Goal: Task Accomplishment & Management: Use online tool/utility

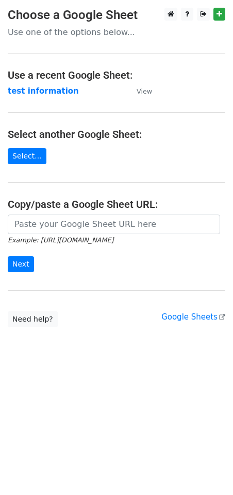
click at [94, 157] on main "Choose a Google Sheet Use one of the options below... Use a recent Google Sheet…" at bounding box center [116, 168] width 233 height 320
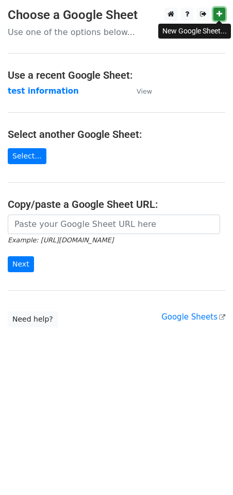
click at [221, 17] on icon at bounding box center [219, 13] width 6 height 7
click at [23, 154] on link "Select..." at bounding box center [27, 156] width 39 height 16
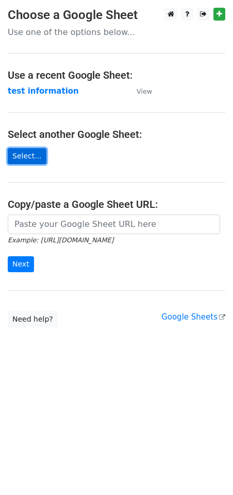
click at [28, 156] on link "Select..." at bounding box center [27, 156] width 39 height 16
click at [142, 150] on main "Choose a Google Sheet Use one of the options below... Use a recent Google Sheet…" at bounding box center [116, 168] width 233 height 320
click at [178, 95] on main "Choose a Google Sheet Use one of the options below... Use a recent Google Sheet…" at bounding box center [116, 168] width 233 height 320
click at [60, 161] on main "Choose a Google Sheet Use one of the options below... Use a recent Google Sheet…" at bounding box center [116, 168] width 233 height 320
click at [217, 14] on icon at bounding box center [219, 13] width 6 height 7
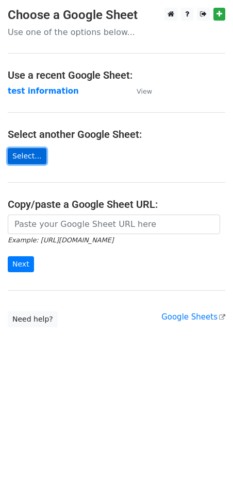
click at [27, 157] on link "Select..." at bounding box center [27, 156] width 39 height 16
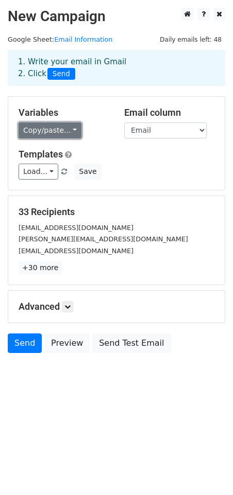
click at [70, 127] on link "Copy/paste..." at bounding box center [50, 131] width 63 height 16
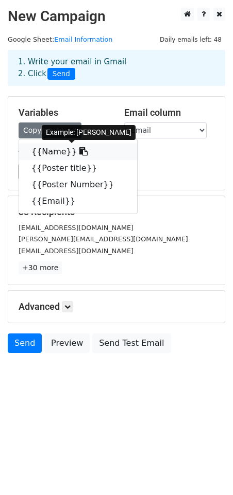
click at [46, 156] on link "{{Name}}" at bounding box center [78, 152] width 118 height 16
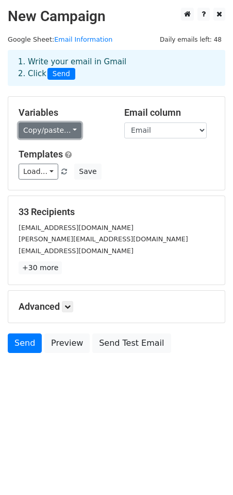
click at [73, 128] on link "Copy/paste..." at bounding box center [50, 131] width 63 height 16
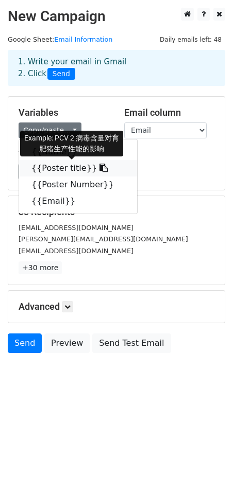
click at [68, 172] on link "{{Poster title}}" at bounding box center [78, 168] width 118 height 16
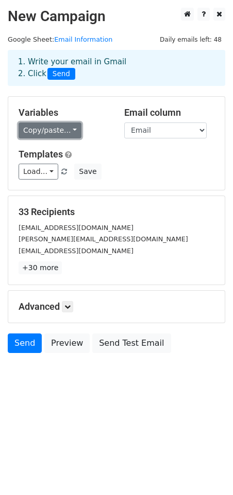
click at [73, 130] on link "Copy/paste..." at bounding box center [50, 131] width 63 height 16
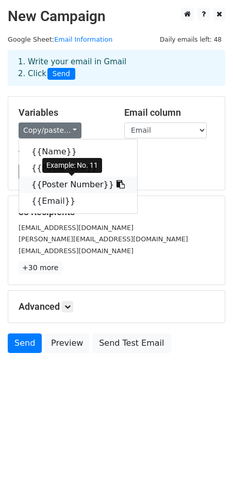
click at [63, 187] on link "{{Poster Number}}" at bounding box center [78, 185] width 118 height 16
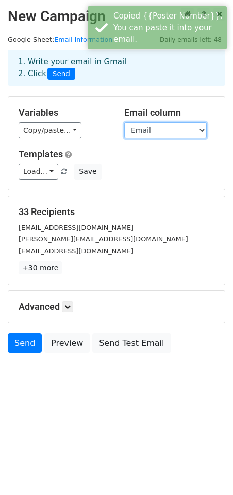
click at [200, 131] on select "Name Poster title Poster Number Email" at bounding box center [165, 131] width 82 height 16
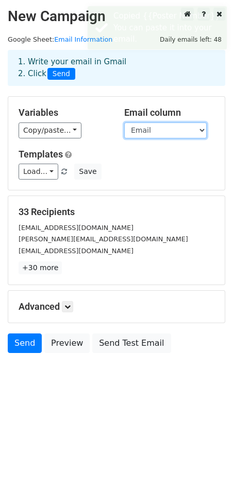
click at [200, 131] on select "Name Poster title Poster Number Email" at bounding box center [165, 131] width 82 height 16
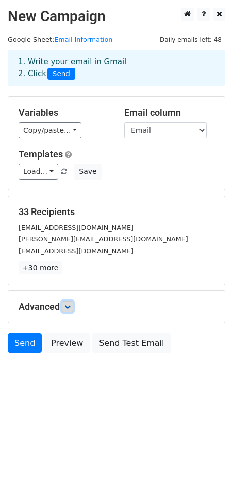
click at [68, 309] on link at bounding box center [67, 306] width 11 height 11
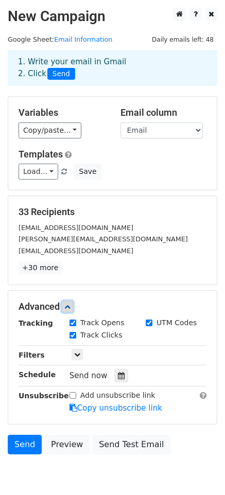
click at [68, 309] on link at bounding box center [67, 306] width 11 height 11
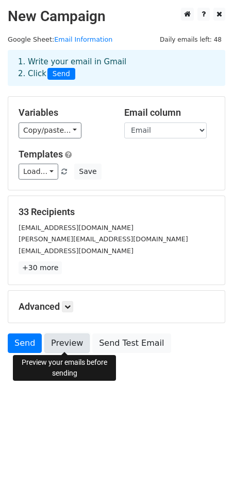
click at [62, 342] on link "Preview" at bounding box center [66, 344] width 45 height 20
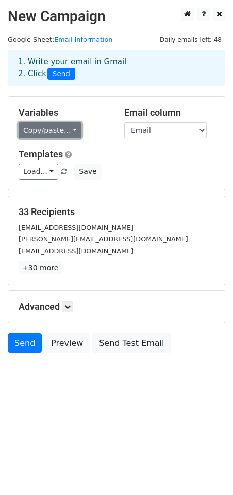
click at [49, 129] on link "Copy/paste..." at bounding box center [50, 131] width 63 height 16
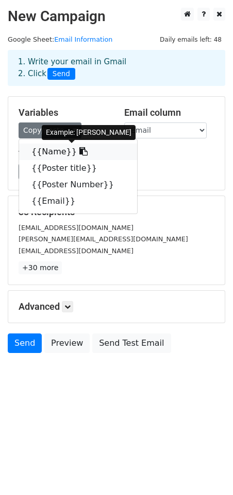
click at [53, 149] on link "{{Name}}" at bounding box center [78, 152] width 118 height 16
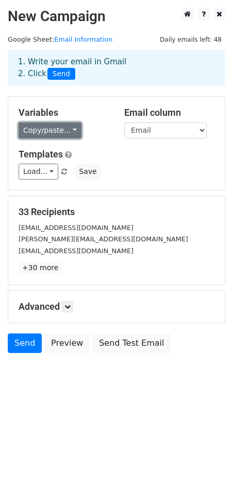
click at [75, 132] on link "Copy/paste..." at bounding box center [50, 131] width 63 height 16
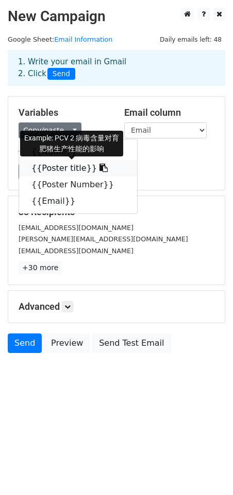
click at [61, 168] on link "{{Poster title}}" at bounding box center [78, 168] width 118 height 16
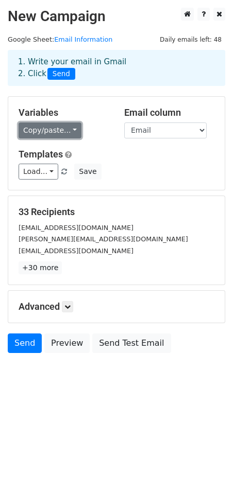
click at [74, 132] on link "Copy/paste..." at bounding box center [50, 131] width 63 height 16
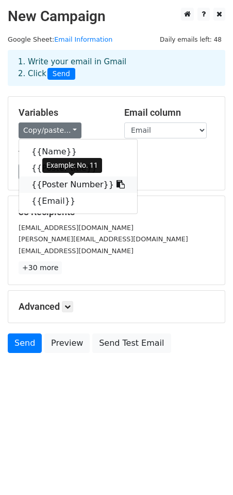
click at [62, 188] on link "{{Poster Number}}" at bounding box center [78, 185] width 118 height 16
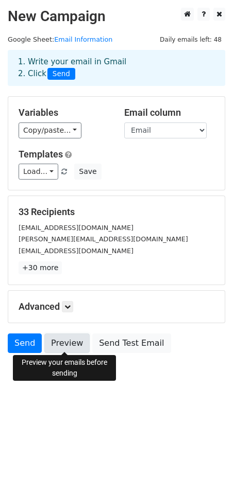
click at [58, 343] on link "Preview" at bounding box center [66, 344] width 45 height 20
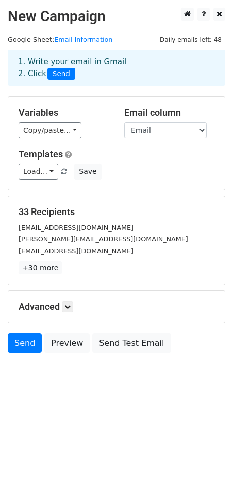
click at [71, 313] on div "Advanced Tracking Track Opens UTM Codes Track Clicks Filters Only include sprea…" at bounding box center [116, 307] width 216 height 32
click at [71, 310] on link at bounding box center [67, 306] width 11 height 11
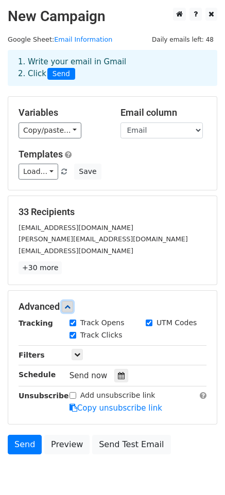
click at [69, 307] on icon at bounding box center [67, 307] width 6 height 6
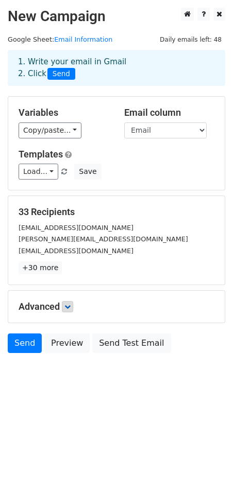
click at [165, 175] on div "Load... No templates saved Save" at bounding box center [116, 172] width 211 height 16
click at [115, 386] on body "New Campaign Daily emails left: 48 Google Sheet: Email Information 1. Write you…" at bounding box center [116, 204] width 233 height 392
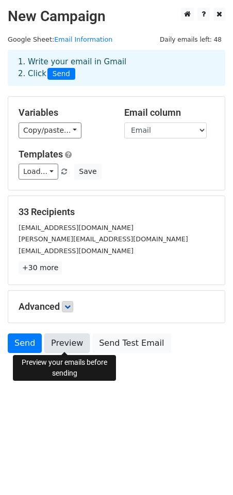
click at [59, 345] on link "Preview" at bounding box center [66, 344] width 45 height 20
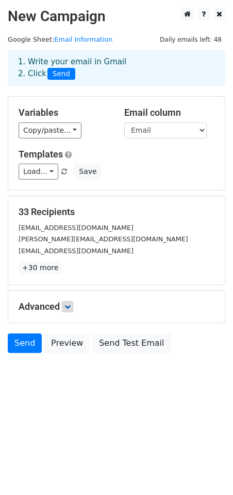
click at [76, 417] on html "New Campaign Daily emails left: 48 Google Sheet: Email Information 1. Write you…" at bounding box center [116, 247] width 233 height 495
click at [62, 170] on span at bounding box center [64, 172] width 6 height 7
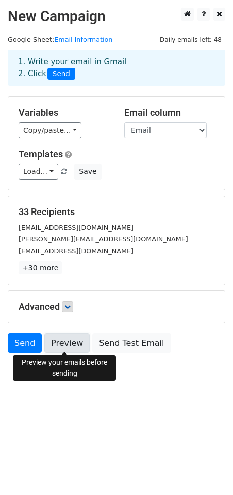
click at [63, 345] on link "Preview" at bounding box center [66, 344] width 45 height 20
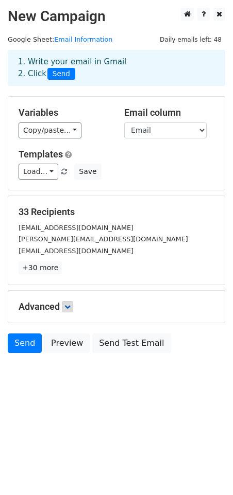
click at [177, 171] on div "Load... No templates saved Save" at bounding box center [116, 172] width 211 height 16
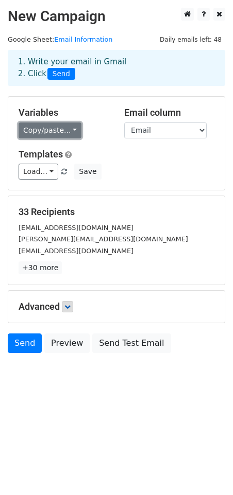
click at [68, 134] on link "Copy/paste..." at bounding box center [50, 131] width 63 height 16
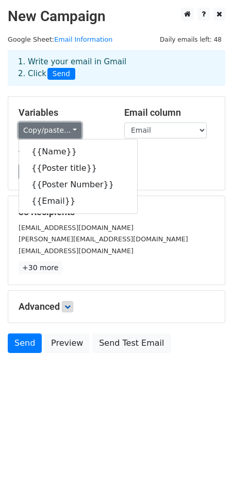
click at [70, 133] on link "Copy/paste..." at bounding box center [50, 131] width 63 height 16
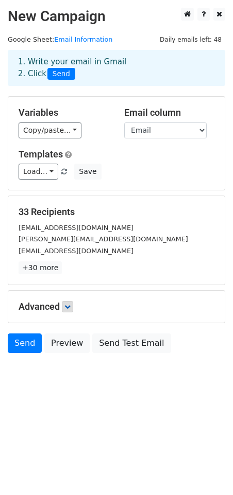
click at [169, 162] on div "Templates Load... No templates saved Save" at bounding box center [116, 164] width 211 height 31
click at [132, 162] on div "Templates Load... No templates saved Save" at bounding box center [116, 164] width 211 height 31
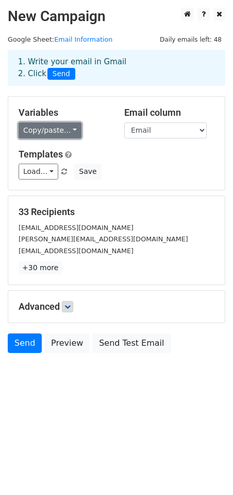
click at [68, 134] on link "Copy/paste..." at bounding box center [50, 131] width 63 height 16
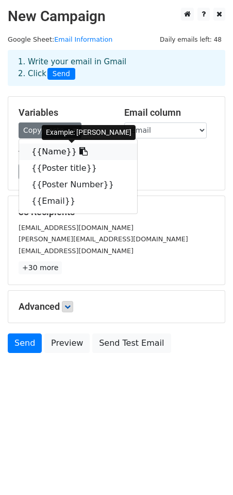
click at [61, 154] on link "{{Name}}" at bounding box center [78, 152] width 118 height 16
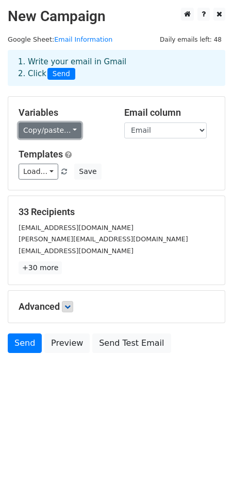
click at [70, 134] on link "Copy/paste..." at bounding box center [50, 131] width 63 height 16
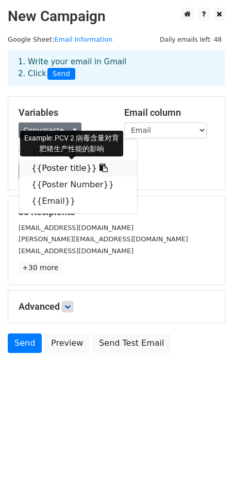
click at [55, 171] on link "{{Poster title}}" at bounding box center [78, 168] width 118 height 16
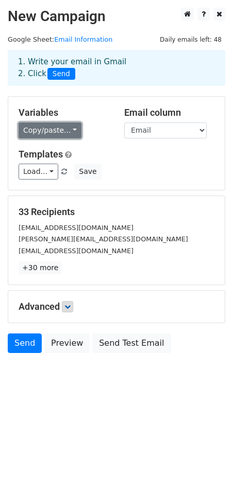
click at [72, 132] on link "Copy/paste..." at bounding box center [50, 131] width 63 height 16
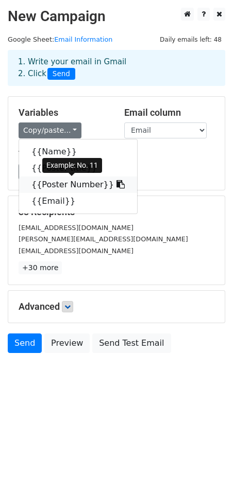
click at [51, 185] on link "{{Poster Number}}" at bounding box center [78, 185] width 118 height 16
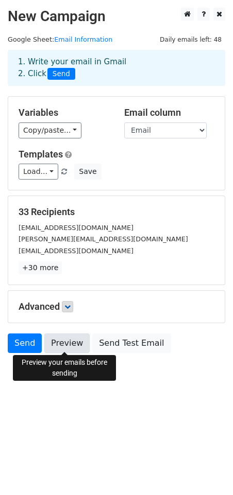
click at [74, 342] on link "Preview" at bounding box center [66, 344] width 45 height 20
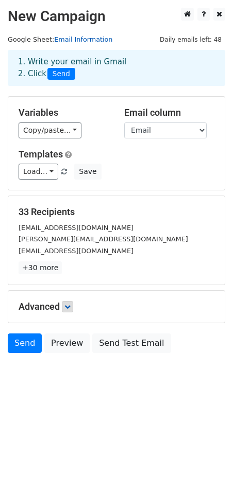
click at [87, 41] on link "Email Information" at bounding box center [83, 40] width 58 height 8
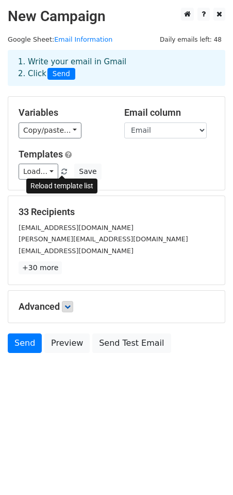
click at [62, 173] on span at bounding box center [64, 172] width 6 height 7
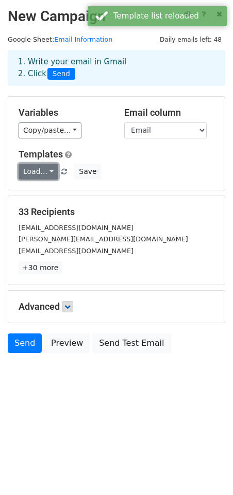
click at [54, 174] on link "Load..." at bounding box center [39, 172] width 40 height 16
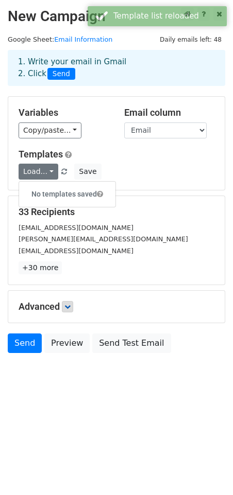
click at [126, 165] on div "Load... No templates saved Save" at bounding box center [116, 172] width 211 height 16
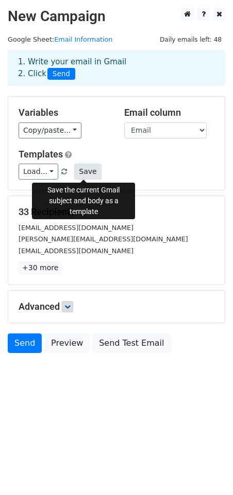
click at [80, 171] on button "Save" at bounding box center [87, 172] width 27 height 16
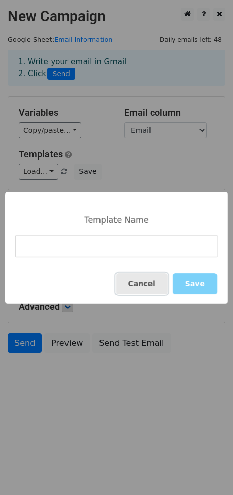
click at [143, 287] on button "Cancel" at bounding box center [141, 283] width 51 height 21
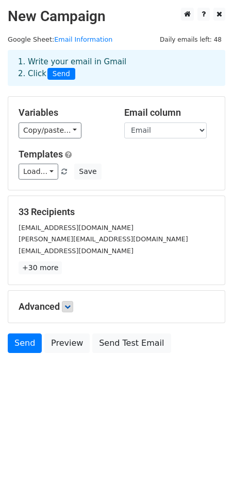
click at [117, 173] on div "Load... No templates saved Save" at bounding box center [116, 172] width 211 height 16
click at [71, 308] on icon at bounding box center [67, 307] width 6 height 6
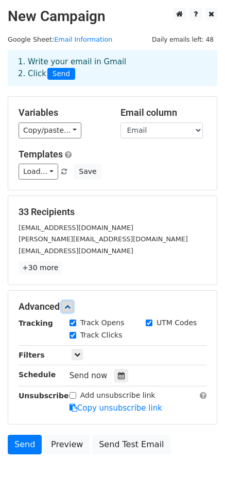
click at [71, 308] on icon at bounding box center [67, 307] width 6 height 6
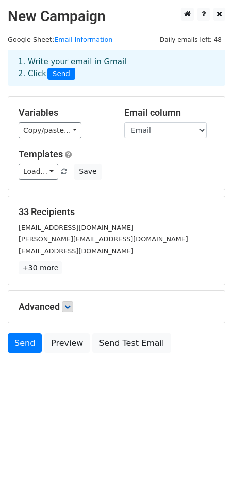
click at [159, 37] on main "New Campaign Daily emails left: 48 Google Sheet: Email Information 1. Write you…" at bounding box center [116, 183] width 233 height 351
click at [179, 39] on span "Daily emails left: 48" at bounding box center [190, 39] width 69 height 11
click at [126, 33] on main "New Campaign Daily emails left: 48 Google Sheet: Email Information 1. Write you…" at bounding box center [116, 183] width 233 height 351
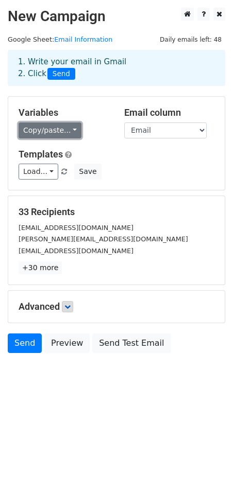
click at [74, 134] on link "Copy/paste..." at bounding box center [50, 131] width 63 height 16
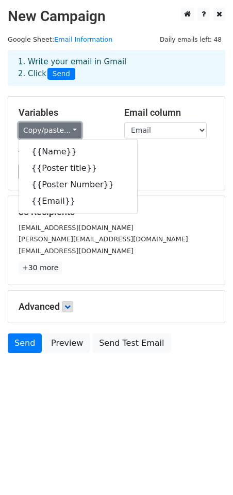
click at [74, 134] on link "Copy/paste..." at bounding box center [50, 131] width 63 height 16
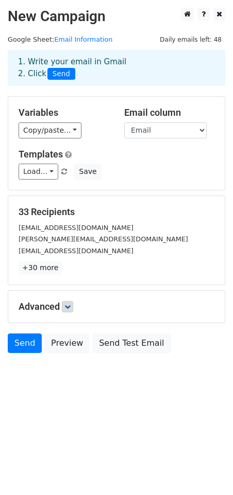
click at [99, 136] on div "Copy/paste... {{Name}} {{Poster title}} {{Poster Number}} {{Email}}" at bounding box center [64, 131] width 90 height 16
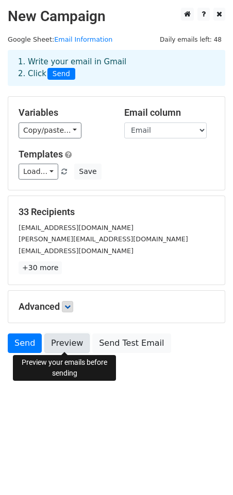
click at [67, 338] on link "Preview" at bounding box center [66, 344] width 45 height 20
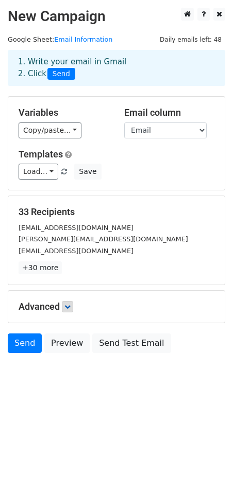
click at [134, 154] on h5 "Templates" at bounding box center [117, 154] width 196 height 11
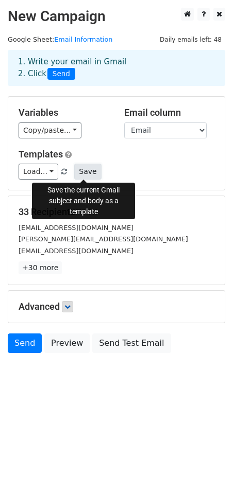
click at [82, 173] on button "Save" at bounding box center [87, 172] width 27 height 16
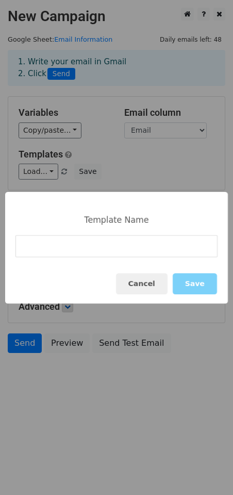
click at [127, 249] on input at bounding box center [116, 246] width 202 height 22
type input "1"
click at [202, 288] on button "Save" at bounding box center [195, 283] width 44 height 21
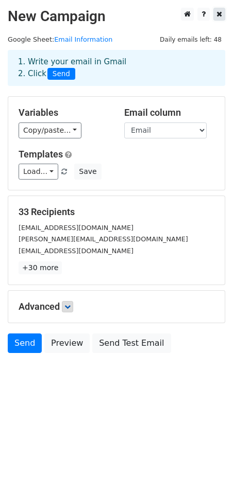
click at [220, 16] on icon at bounding box center [219, 13] width 6 height 7
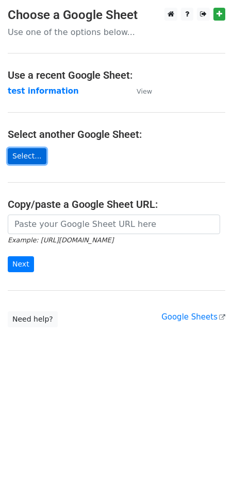
click at [20, 155] on link "Select..." at bounding box center [27, 156] width 39 height 16
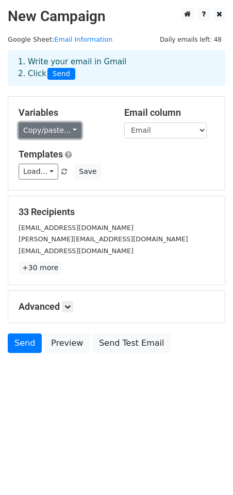
click at [76, 132] on link "Copy/paste..." at bounding box center [50, 131] width 63 height 16
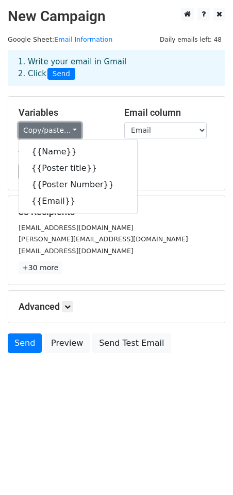
click at [76, 130] on link "Copy/paste..." at bounding box center [50, 131] width 63 height 16
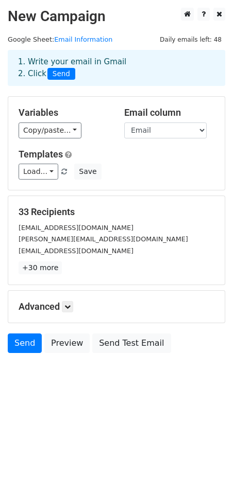
click at [155, 165] on div "Load... 1 Save" at bounding box center [116, 172] width 211 height 16
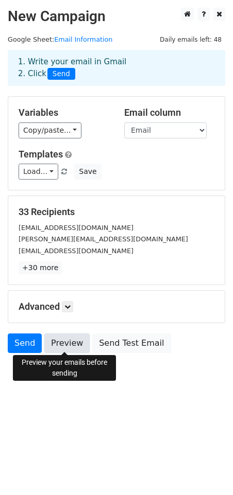
click at [63, 342] on link "Preview" at bounding box center [66, 344] width 45 height 20
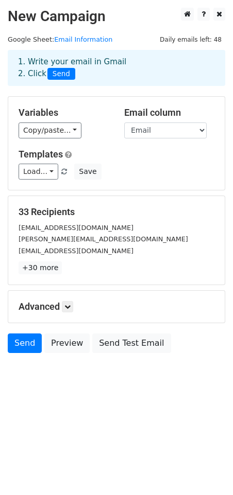
click at [119, 149] on h5 "Templates" at bounding box center [117, 154] width 196 height 11
click at [78, 41] on link "Email Information" at bounding box center [83, 40] width 58 height 8
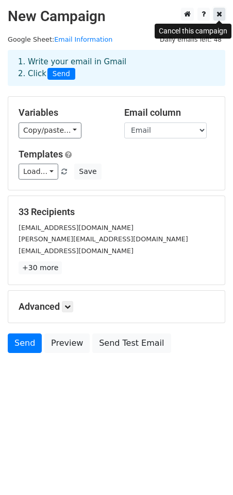
click at [216, 18] on link at bounding box center [219, 14] width 12 height 13
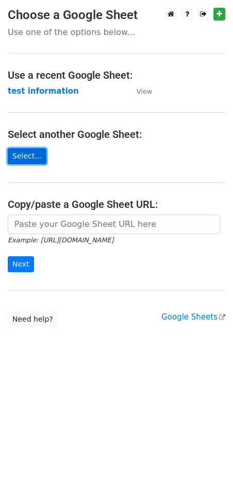
click at [23, 156] on link "Select..." at bounding box center [27, 156] width 39 height 16
click at [144, 153] on main "Choose a Google Sheet Use one of the options below... Use a recent Google Sheet…" at bounding box center [116, 168] width 233 height 320
click at [122, 75] on h4 "Use a recent Google Sheet:" at bounding box center [116, 75] width 217 height 12
click at [178, 66] on main "Choose a Google Sheet Use one of the options below... Use a recent Google Sheet…" at bounding box center [116, 168] width 233 height 320
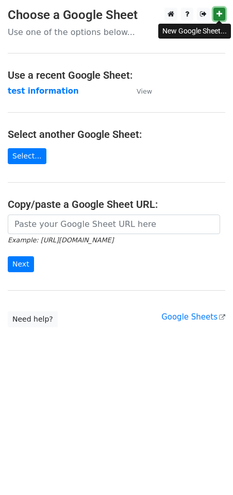
click at [220, 17] on icon at bounding box center [219, 13] width 6 height 7
click at [134, 157] on main "Choose a Google Sheet Use one of the options below... Use a recent Google Sheet…" at bounding box center [116, 168] width 233 height 320
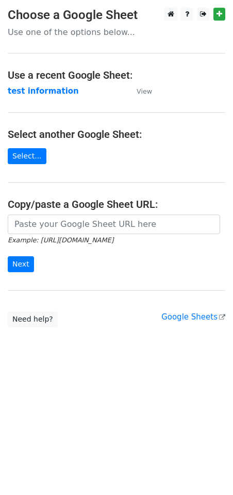
click at [169, 36] on p "Use one of the options below..." at bounding box center [116, 32] width 217 height 11
click at [15, 160] on link "Select..." at bounding box center [27, 156] width 39 height 16
click at [100, 152] on main "Choose a Google Sheet Use one of the options below... Use a recent Google Sheet…" at bounding box center [116, 168] width 233 height 320
click at [28, 157] on link "Select..." at bounding box center [27, 156] width 39 height 16
click at [80, 165] on main "Choose a Google Sheet Use one of the options below... Use a recent Google Sheet…" at bounding box center [116, 168] width 233 height 320
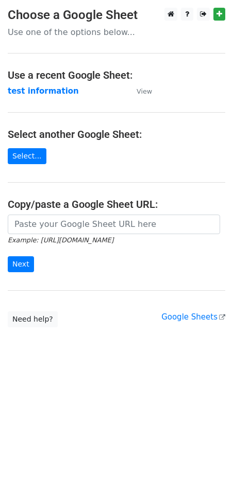
click at [128, 171] on main "Choose a Google Sheet Use one of the options below... Use a recent Google Sheet…" at bounding box center [116, 168] width 233 height 320
click at [89, 161] on main "Choose a Google Sheet Use one of the options below... Use a recent Google Sheet…" at bounding box center [116, 168] width 233 height 320
click at [26, 160] on link "Select..." at bounding box center [27, 156] width 39 height 16
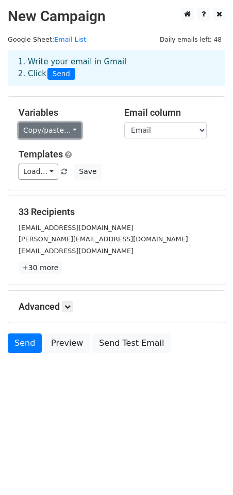
click at [71, 130] on link "Copy/paste..." at bounding box center [50, 131] width 63 height 16
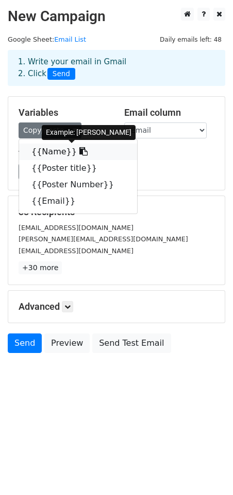
click at [49, 155] on link "{{Name}}" at bounding box center [78, 152] width 118 height 16
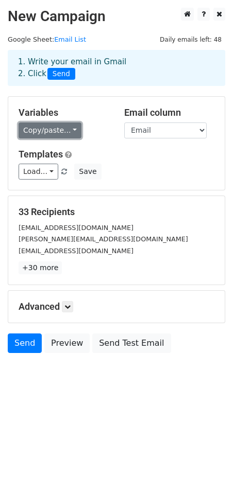
click at [70, 133] on link "Copy/paste..." at bounding box center [50, 131] width 63 height 16
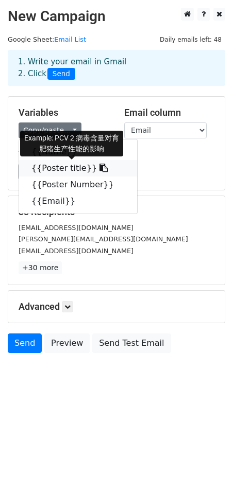
click at [56, 170] on link "{{Poster title}}" at bounding box center [78, 168] width 118 height 16
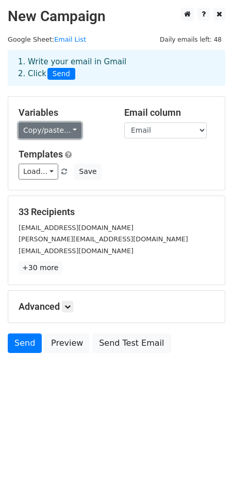
click at [68, 130] on link "Copy/paste..." at bounding box center [50, 131] width 63 height 16
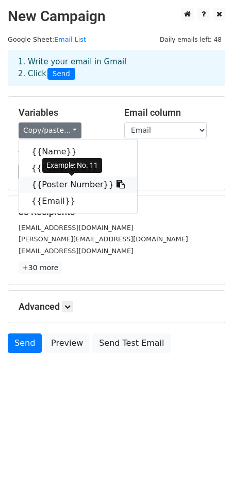
click at [59, 188] on link "{{Poster Number}}" at bounding box center [78, 185] width 118 height 16
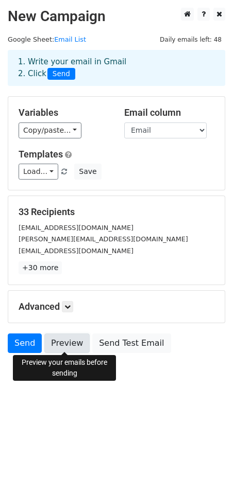
click at [70, 345] on link "Preview" at bounding box center [66, 344] width 45 height 20
click at [75, 345] on link "Preview" at bounding box center [66, 344] width 45 height 20
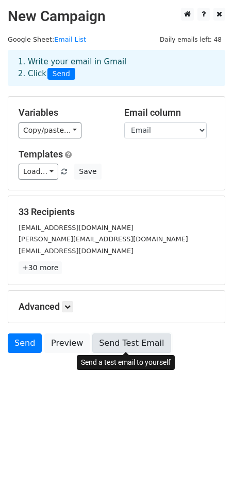
click at [124, 345] on link "Send Test Email" at bounding box center [131, 344] width 78 height 20
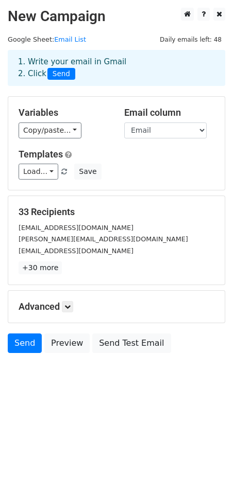
click at [116, 402] on html "New Campaign Daily emails left: 48 Google Sheet: Email List 1. Write your email…" at bounding box center [116, 247] width 233 height 495
click at [33, 347] on link "Send" at bounding box center [25, 344] width 34 height 20
